Goal: Transaction & Acquisition: Purchase product/service

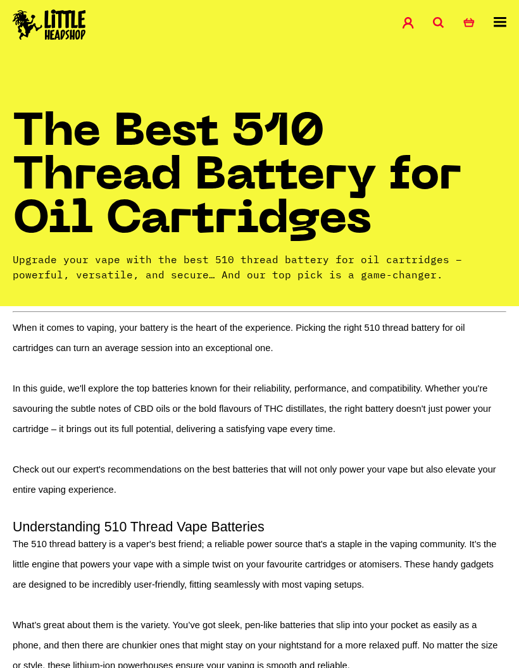
click at [502, 24] on icon at bounding box center [500, 22] width 13 height 10
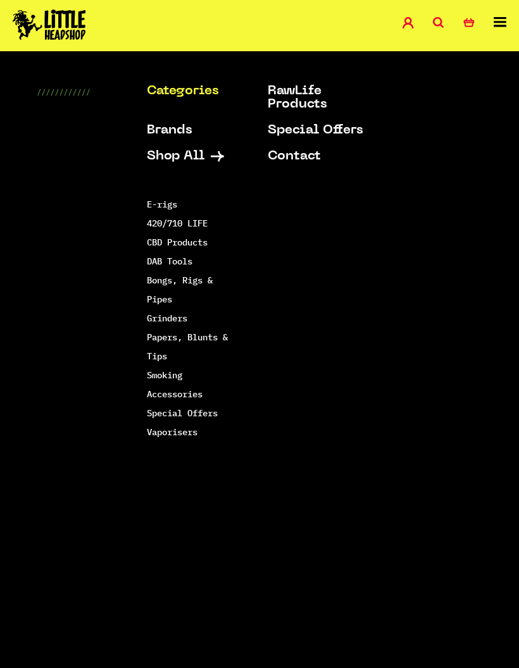
click at [166, 208] on link "E-rigs" at bounding box center [162, 204] width 30 height 11
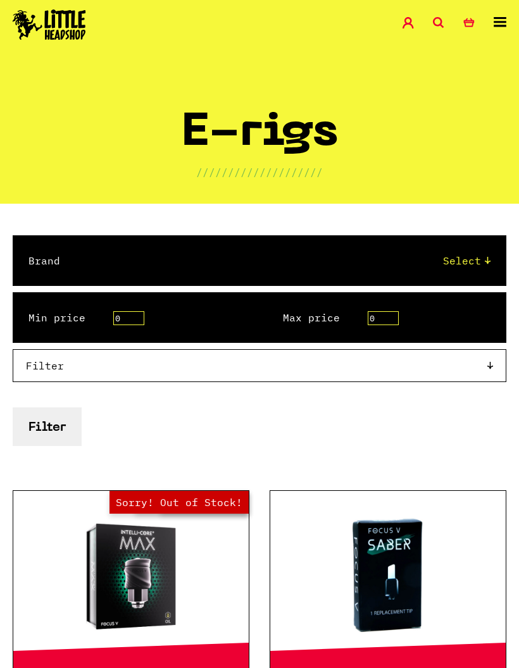
click at [472, 267] on select "Select Puffco" at bounding box center [287, 260] width 405 height 15
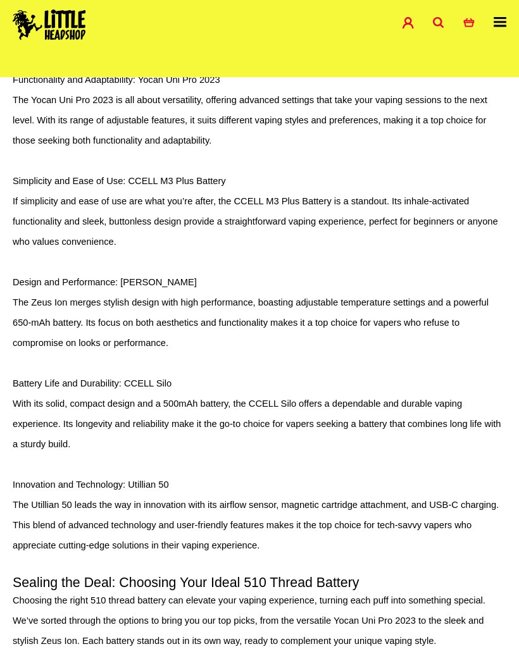
scroll to position [1323, 0]
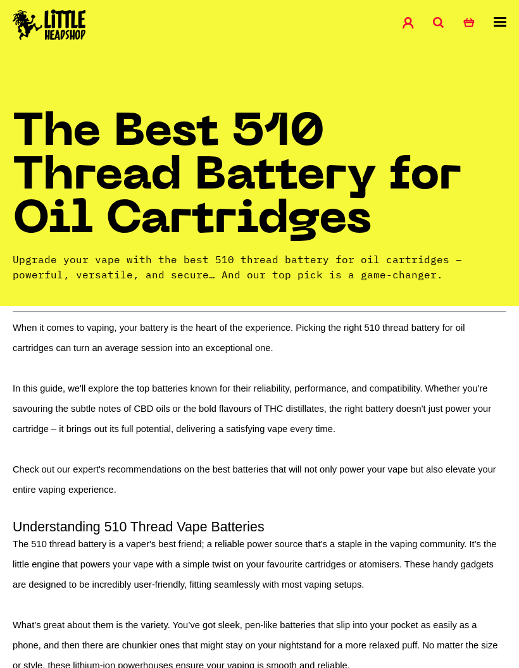
scroll to position [1402, 0]
